Goal: Transaction & Acquisition: Purchase product/service

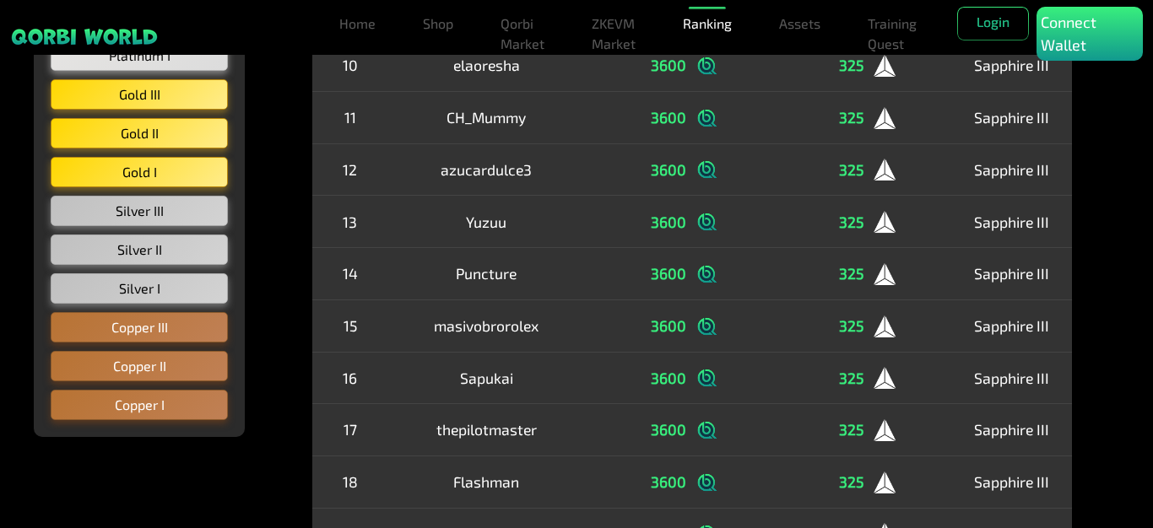
scroll to position [1125, 0]
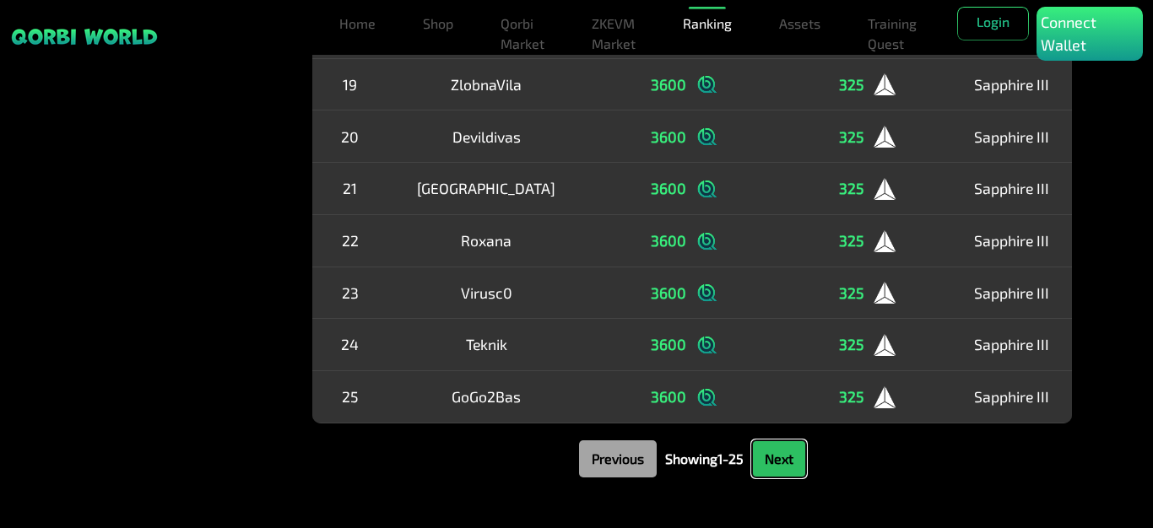
click at [787, 474] on button "Next" at bounding box center [779, 459] width 54 height 37
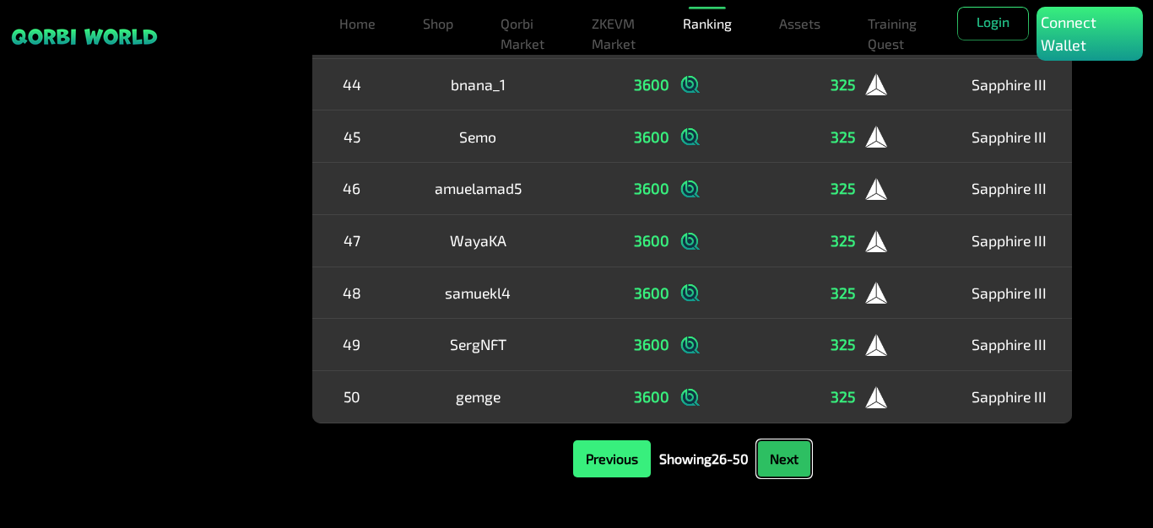
click at [787, 474] on button "Next" at bounding box center [784, 459] width 54 height 37
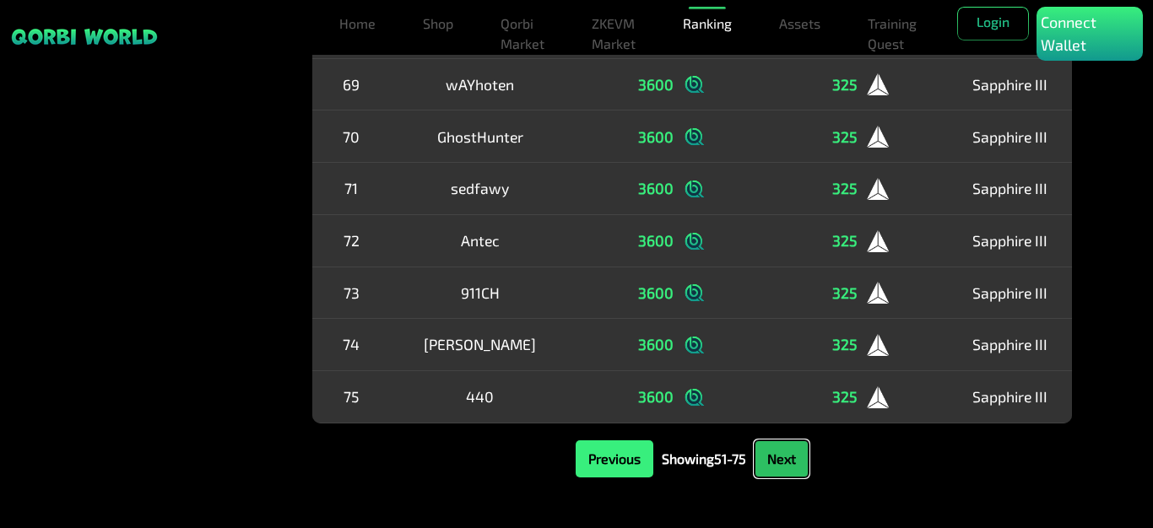
click at [787, 474] on button "Next" at bounding box center [782, 459] width 54 height 37
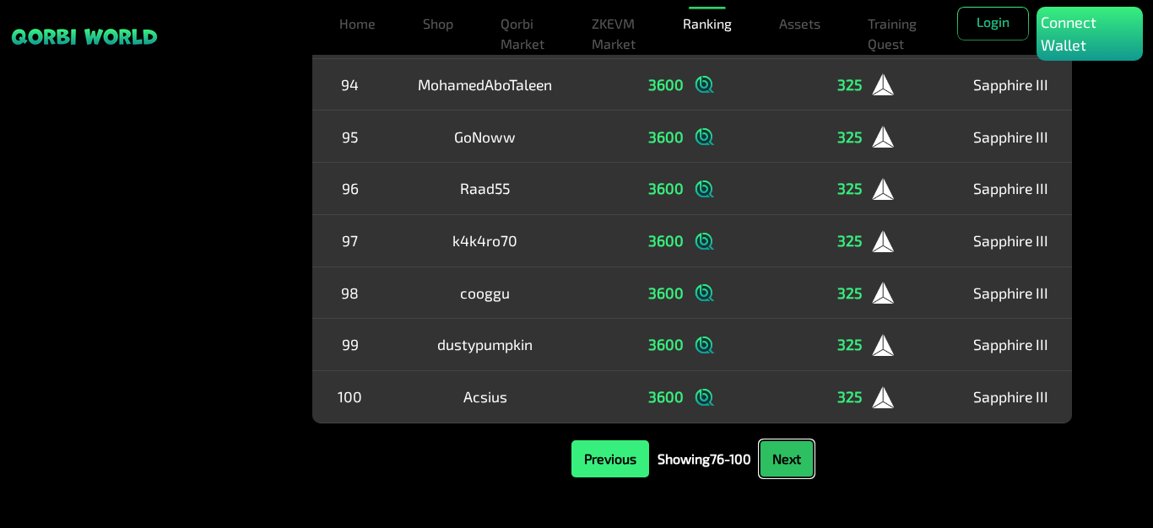
click at [787, 463] on button "Next" at bounding box center [787, 459] width 54 height 37
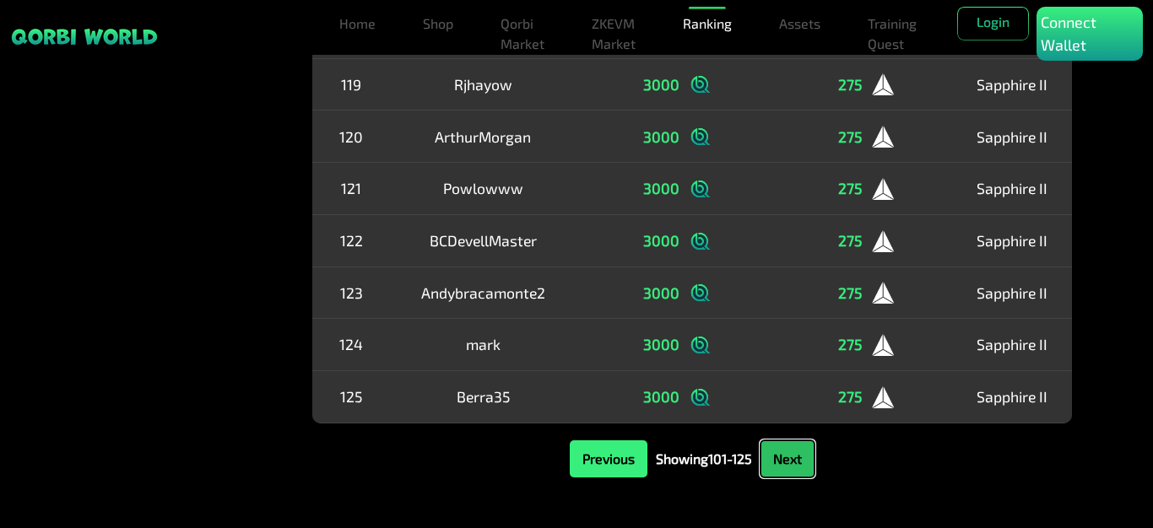
click at [787, 463] on button "Next" at bounding box center [787, 459] width 54 height 37
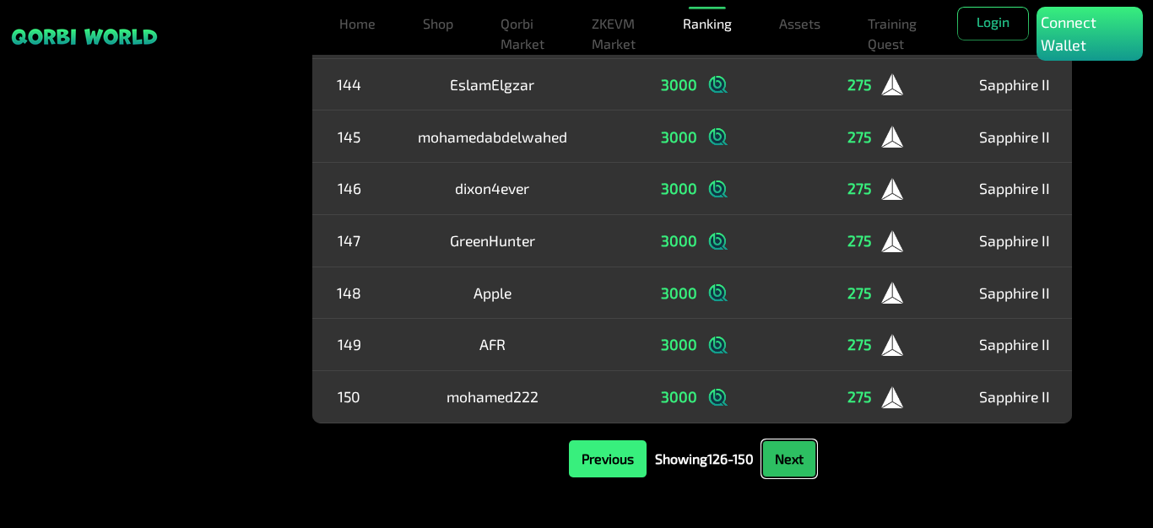
click at [787, 463] on button "Next" at bounding box center [789, 459] width 54 height 37
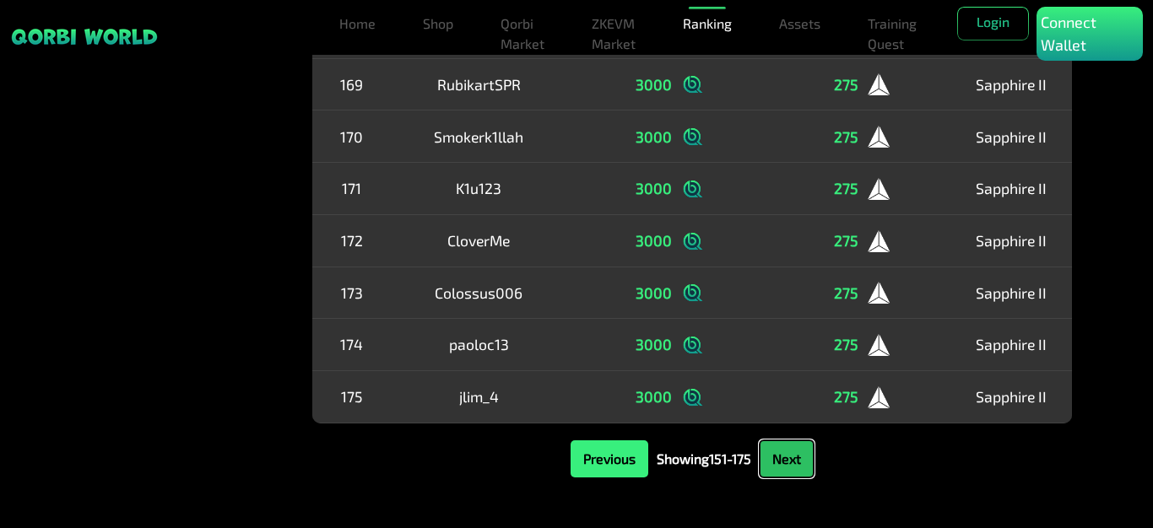
click at [787, 463] on button "Next" at bounding box center [787, 459] width 54 height 37
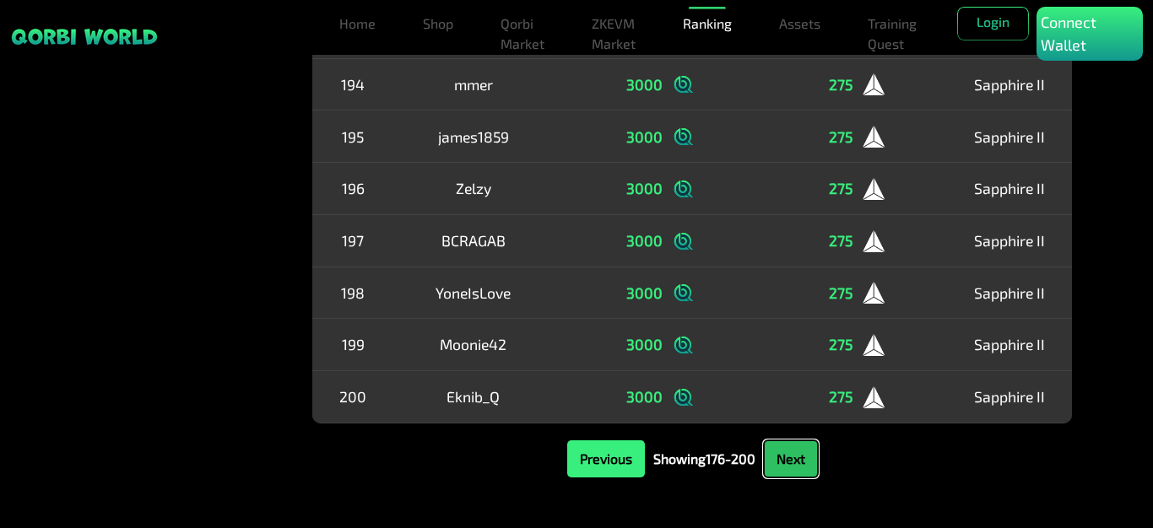
click at [787, 463] on button "Next" at bounding box center [791, 459] width 54 height 37
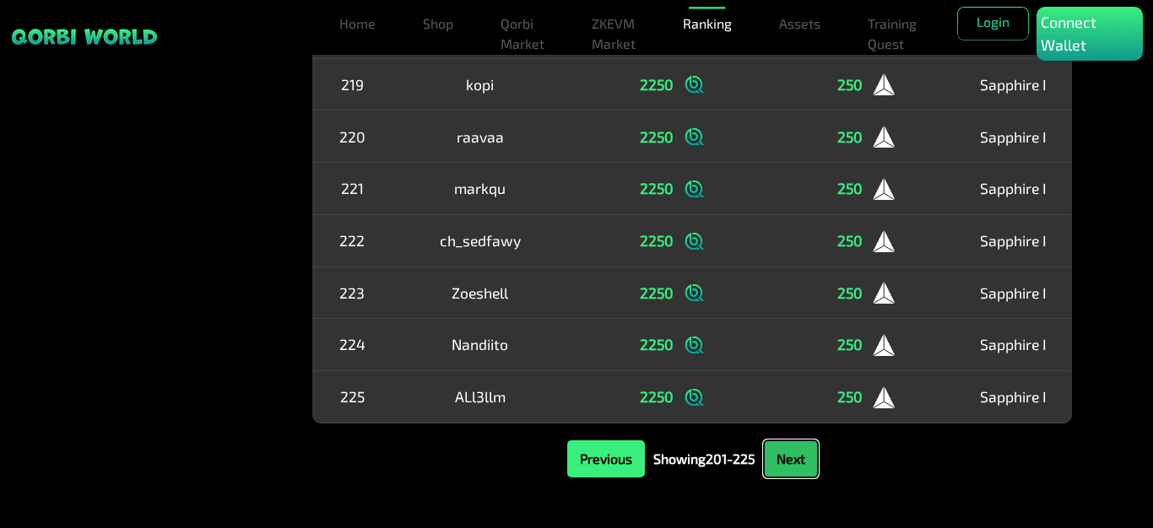
click at [787, 463] on button "Next" at bounding box center [791, 459] width 54 height 37
click at [787, 463] on button "Next" at bounding box center [792, 459] width 54 height 37
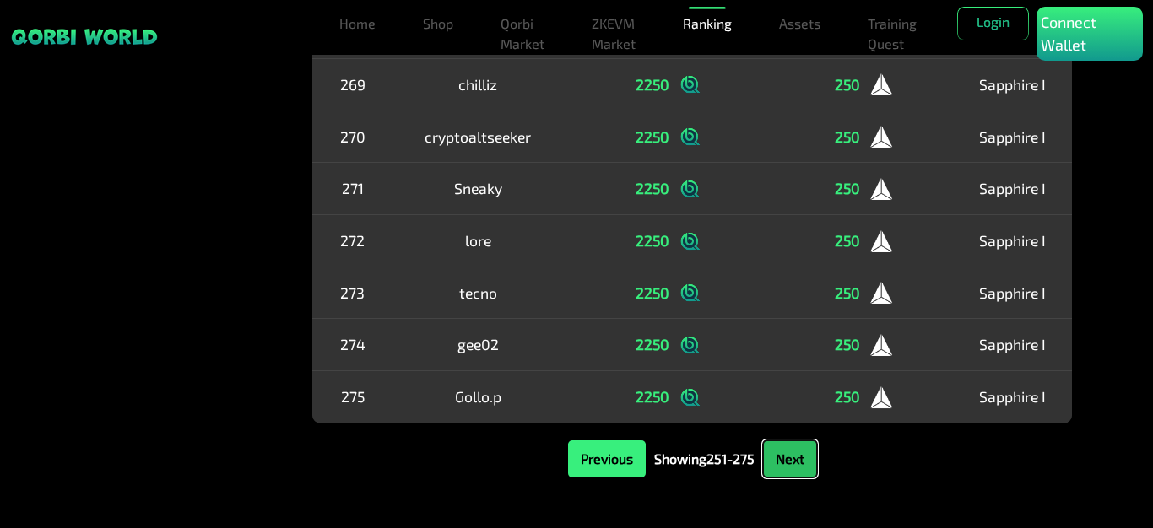
click at [787, 463] on button "Next" at bounding box center [790, 459] width 54 height 37
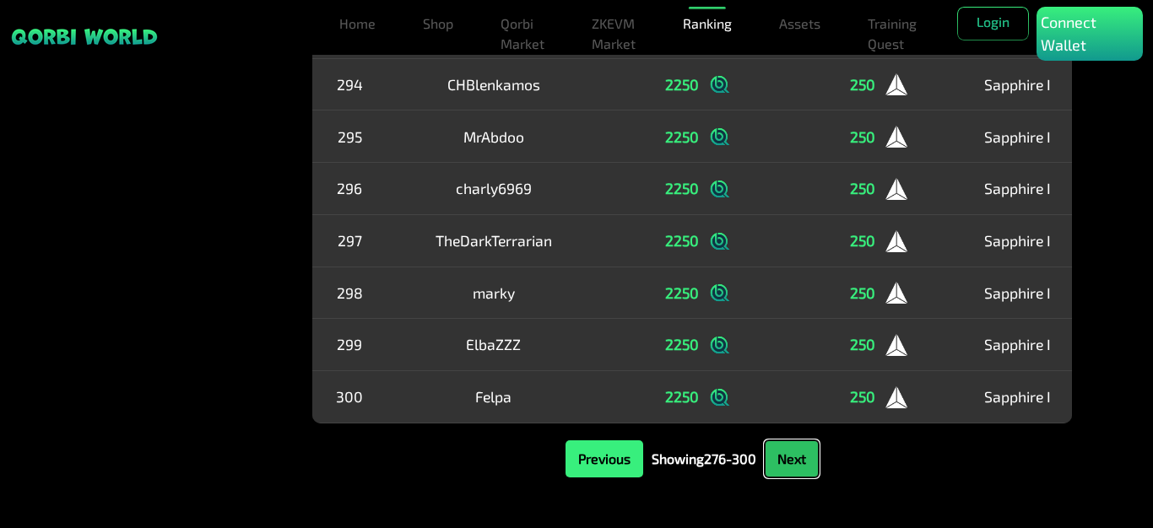
click at [787, 455] on button "Next" at bounding box center [792, 459] width 54 height 37
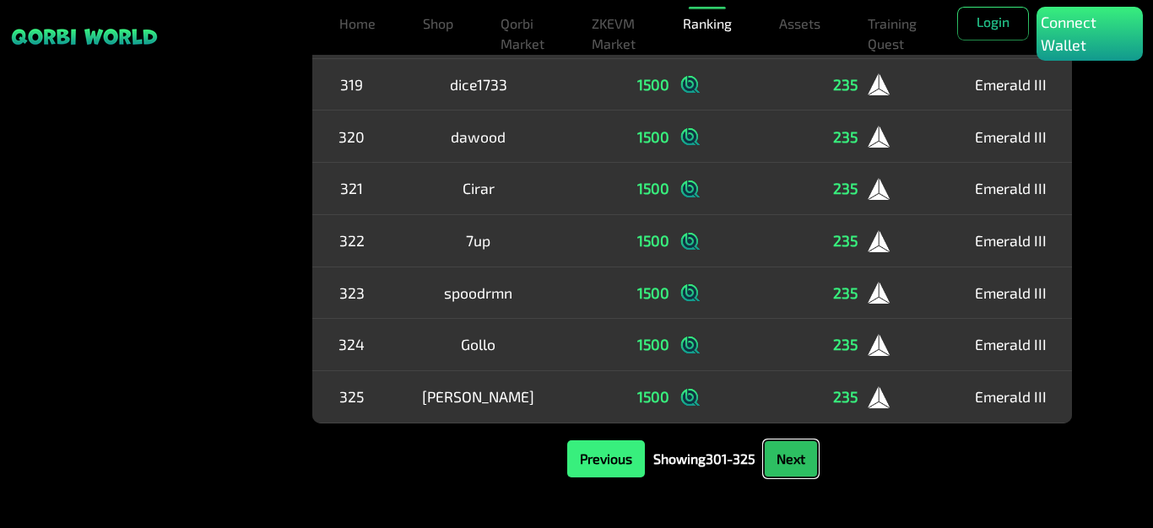
click at [787, 455] on button "Next" at bounding box center [791, 459] width 54 height 37
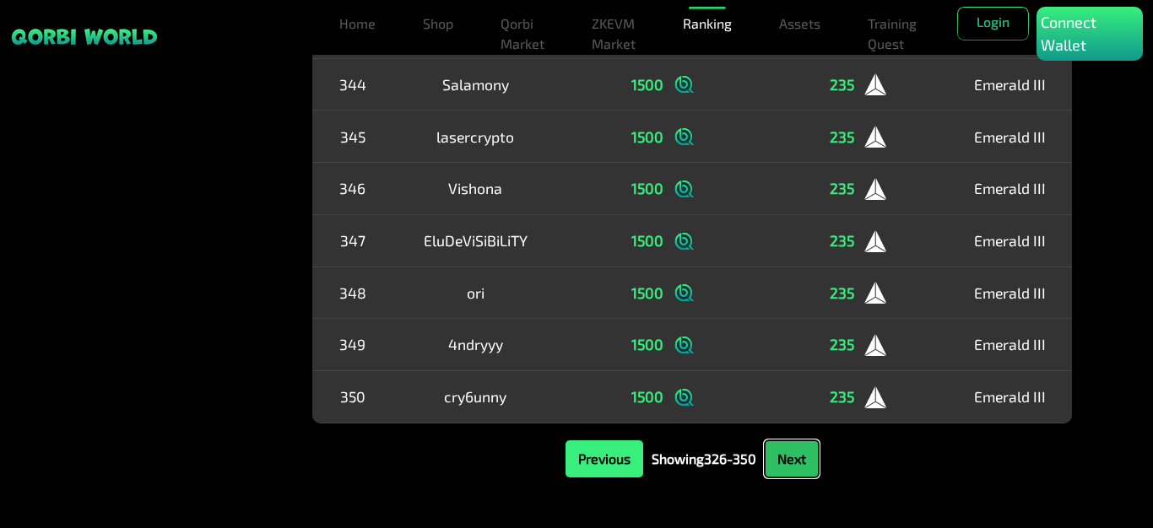
click at [787, 455] on button "Next" at bounding box center [792, 459] width 54 height 37
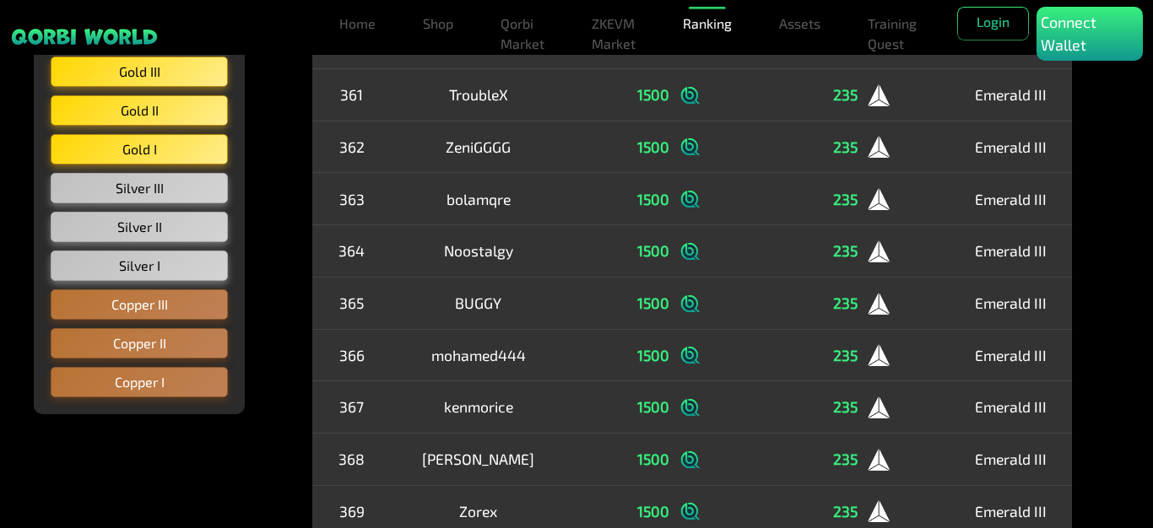
scroll to position [675, 0]
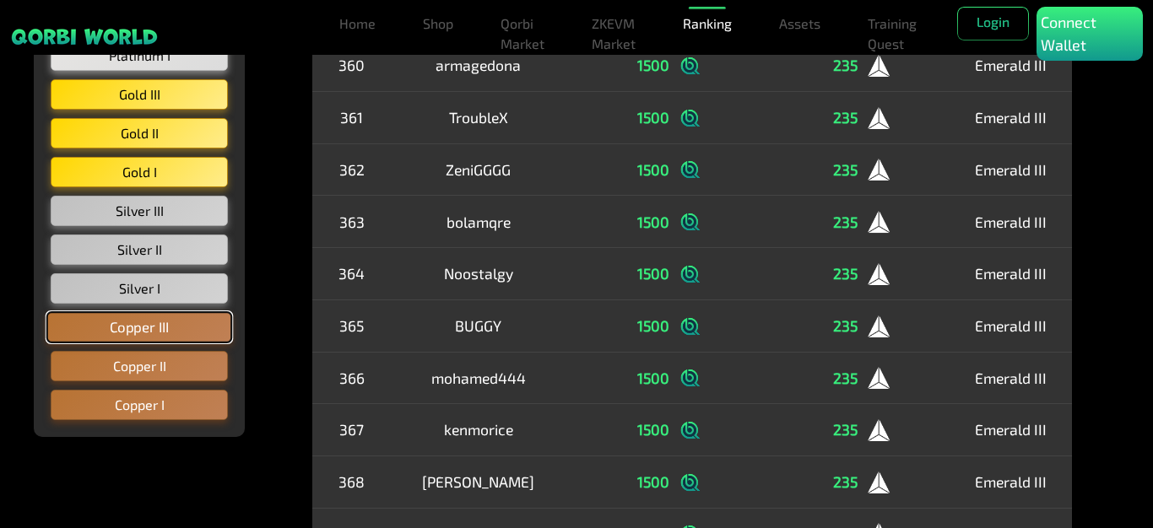
click at [105, 333] on button "Copper III" at bounding box center [139, 327] width 187 height 32
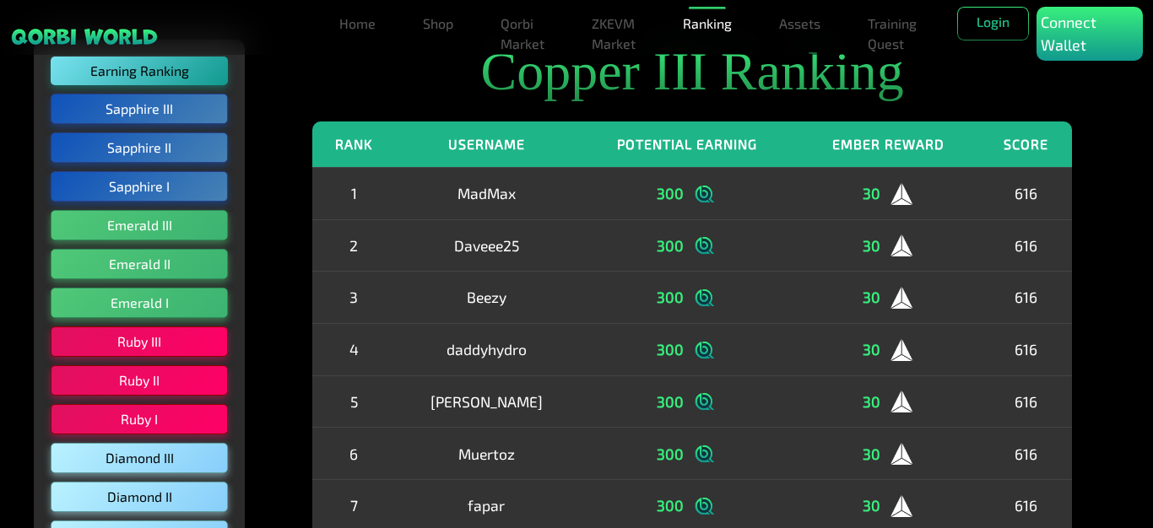
scroll to position [0, 0]
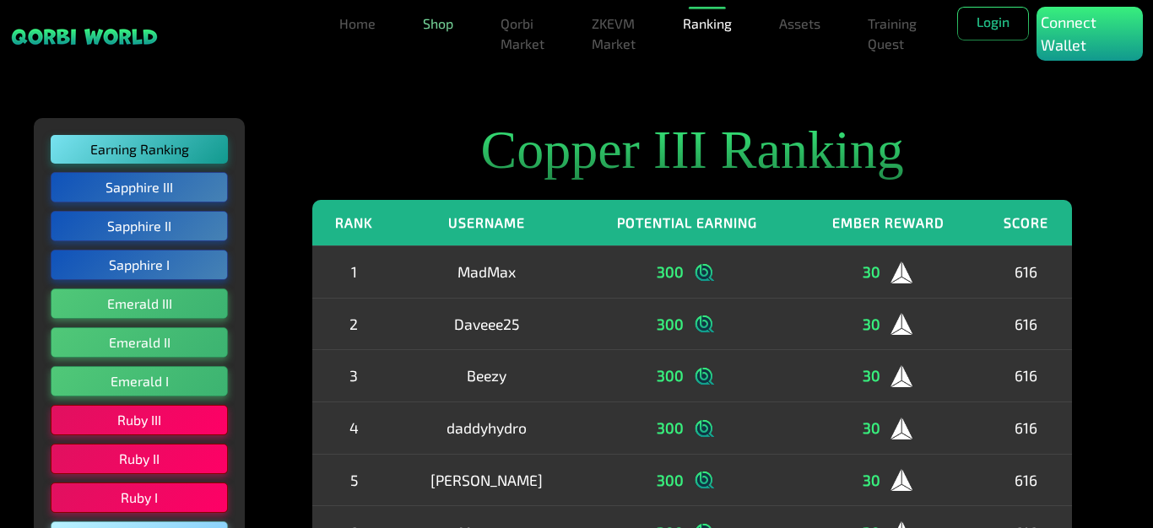
click at [446, 34] on link "Shop" at bounding box center [438, 24] width 44 height 34
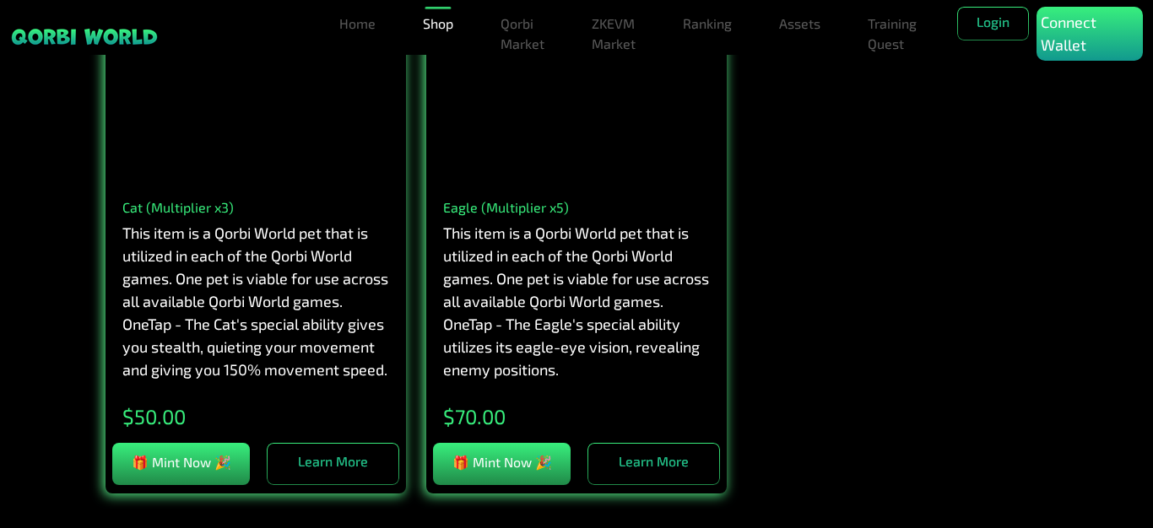
scroll to position [3139, 0]
